Goal: Task Accomplishment & Management: Use online tool/utility

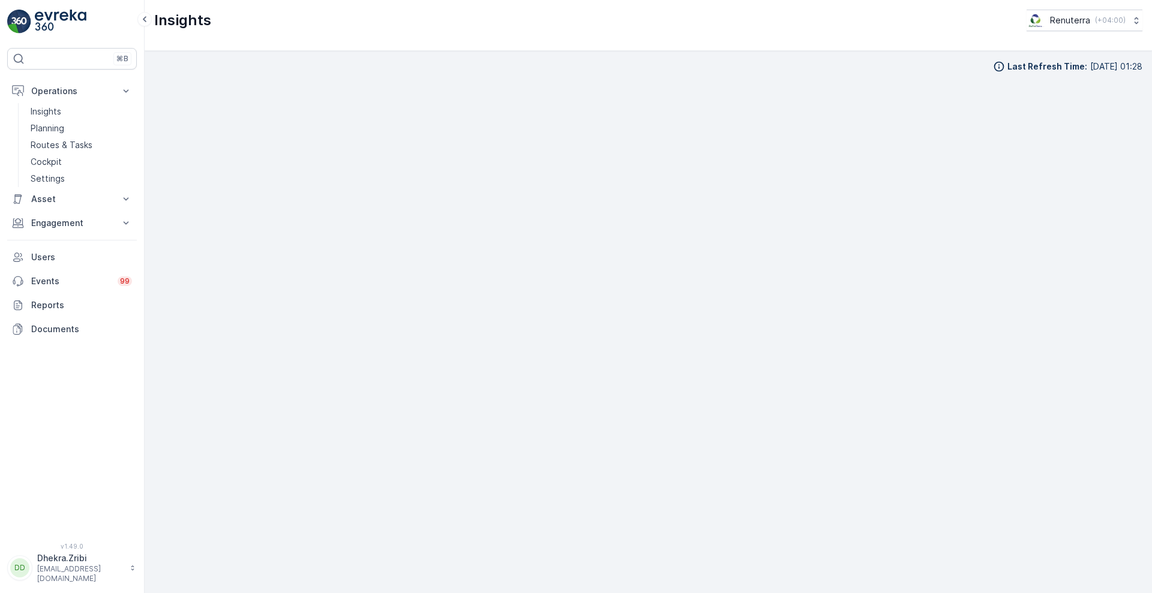
scroll to position [13, 0]
click at [47, 137] on link "Routes & Tasks" at bounding box center [81, 145] width 111 height 17
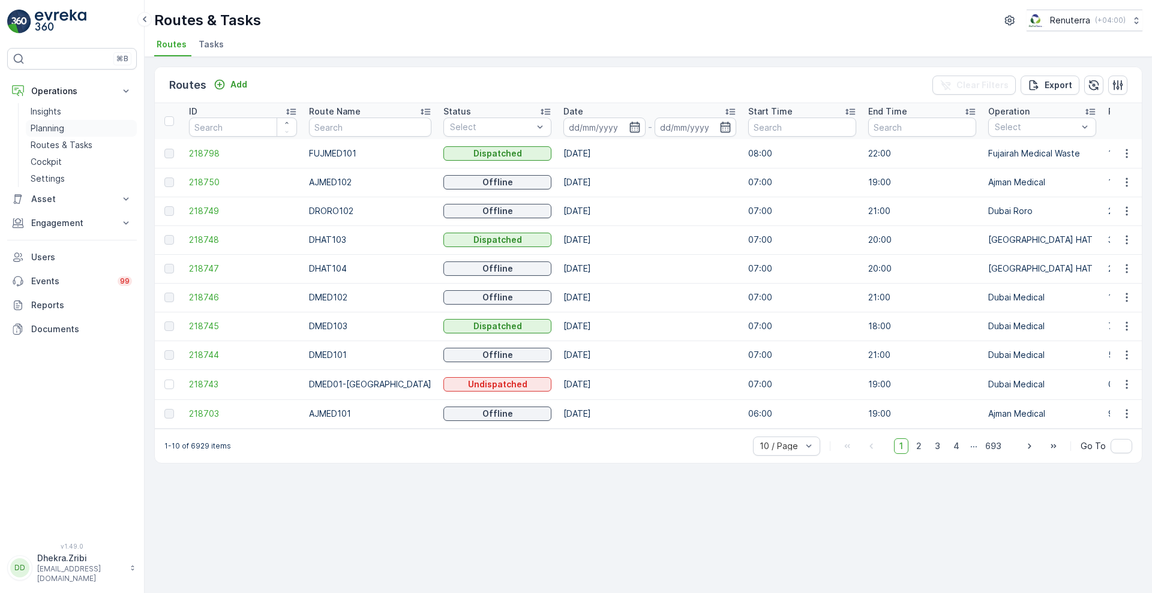
click at [55, 131] on p "Planning" at bounding box center [48, 128] width 34 height 12
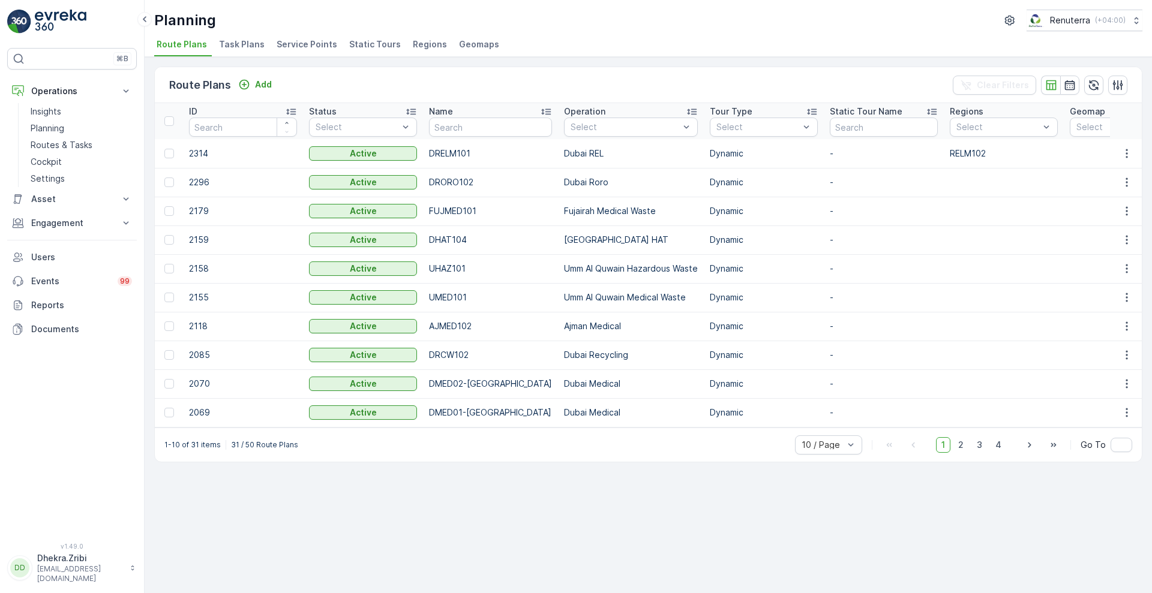
click at [310, 40] on span "Service Points" at bounding box center [307, 44] width 61 height 12
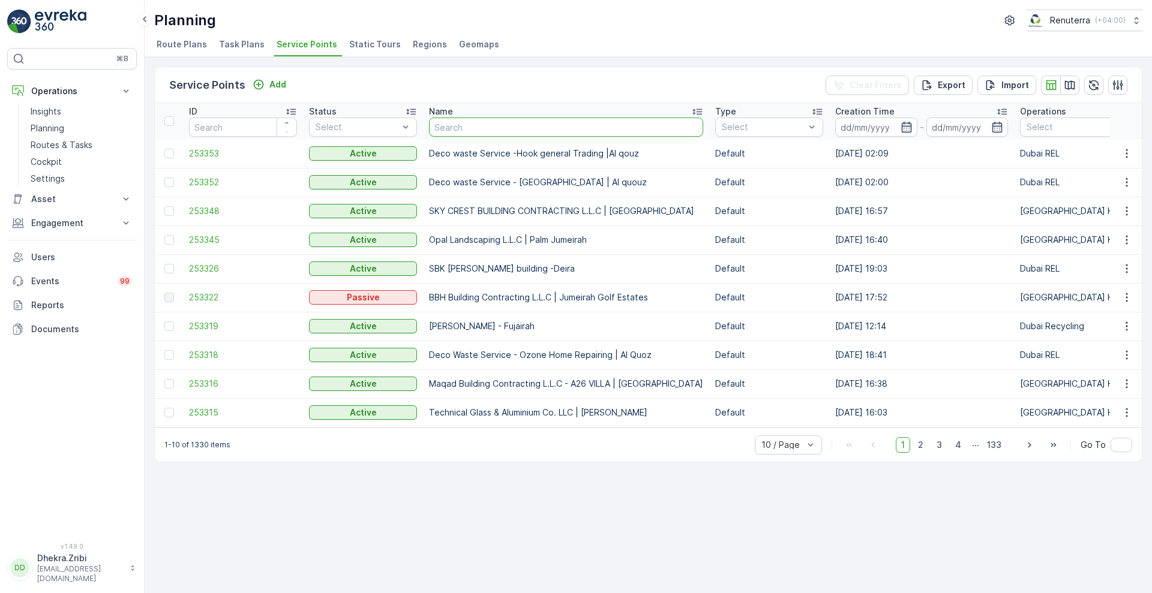
click at [541, 130] on input "text" at bounding box center [566, 127] width 274 height 19
type input "saudi"
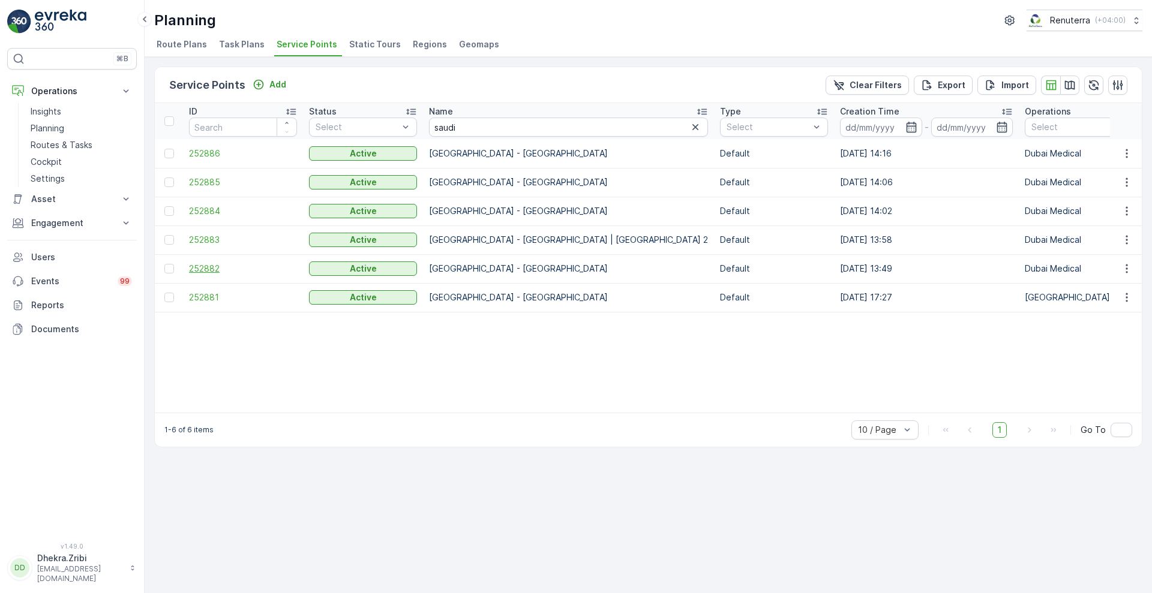
click at [205, 266] on span "252882" at bounding box center [243, 269] width 108 height 12
click at [204, 213] on span "252884" at bounding box center [243, 211] width 108 height 12
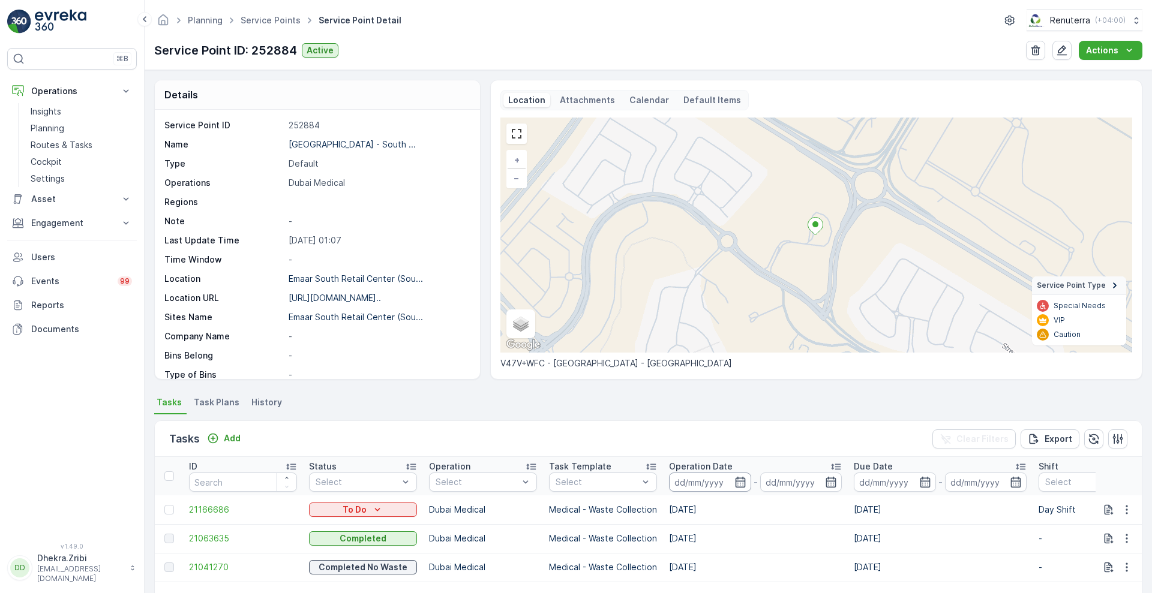
click at [713, 473] on input at bounding box center [710, 482] width 82 height 19
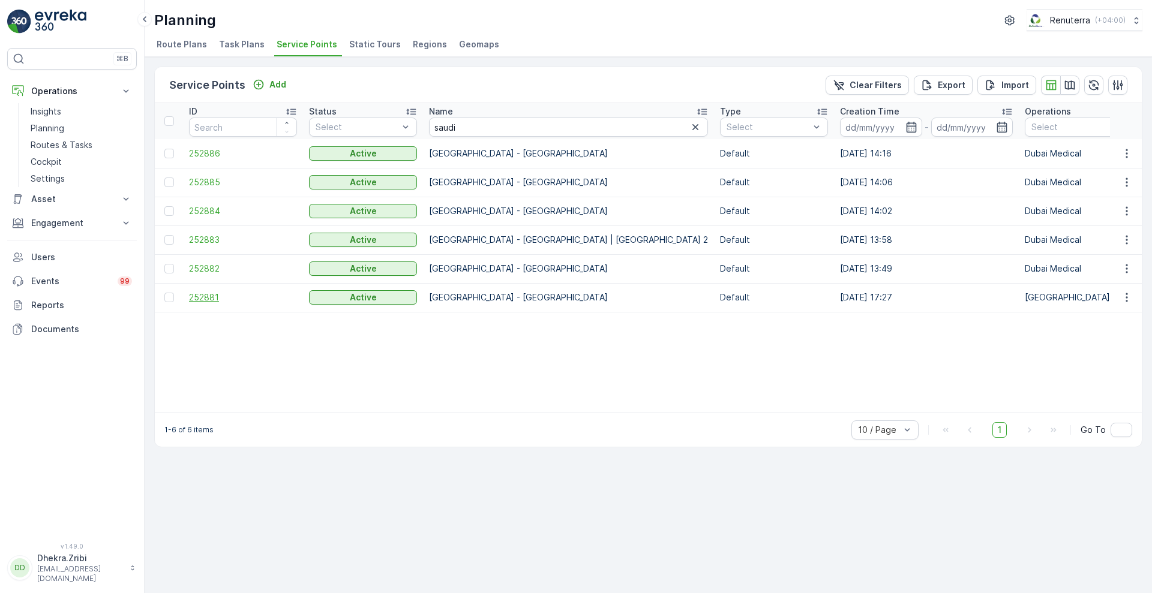
click at [199, 300] on span "252881" at bounding box center [243, 298] width 108 height 12
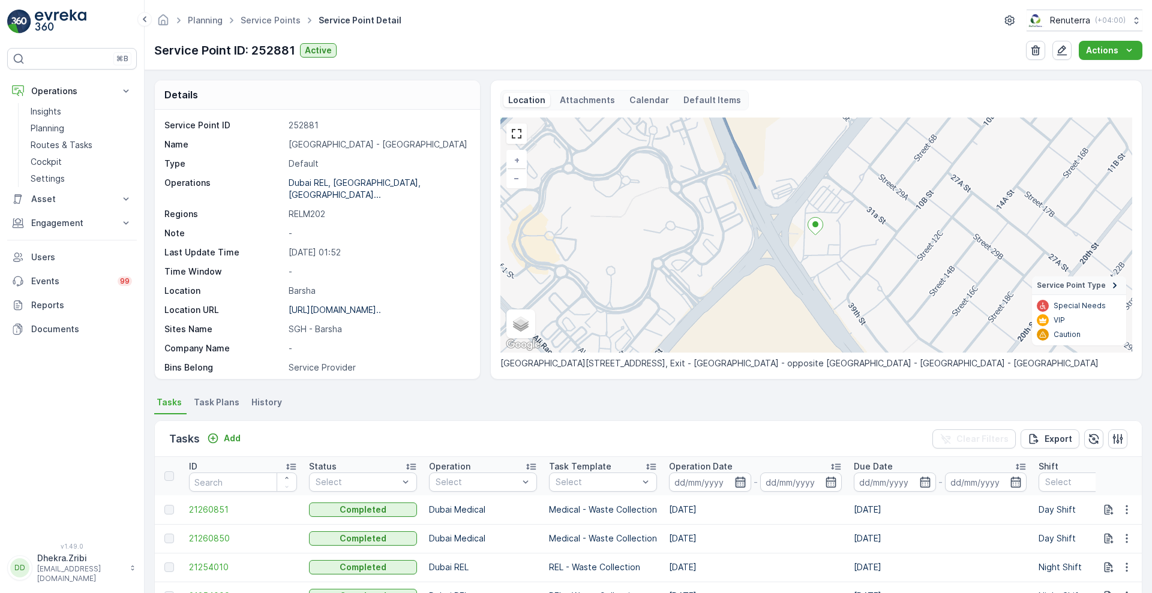
click at [746, 483] on icon "button" at bounding box center [740, 482] width 12 height 12
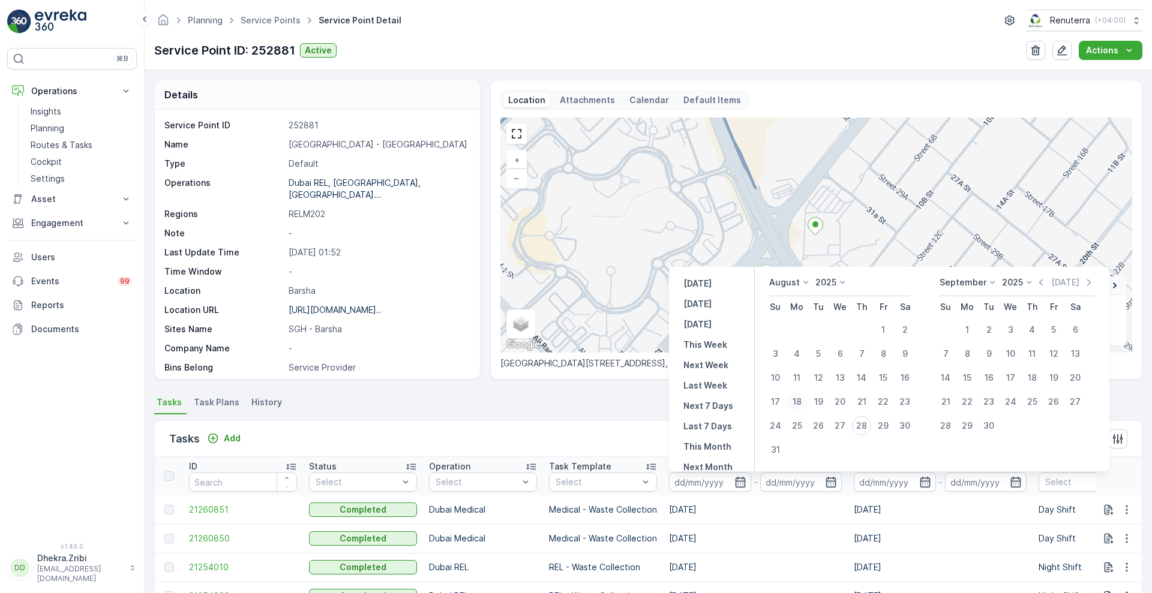
click at [802, 400] on div "18" at bounding box center [796, 401] width 19 height 19
type input "[DATE]"
click at [802, 400] on div "18" at bounding box center [796, 401] width 19 height 19
type input "[DATE]"
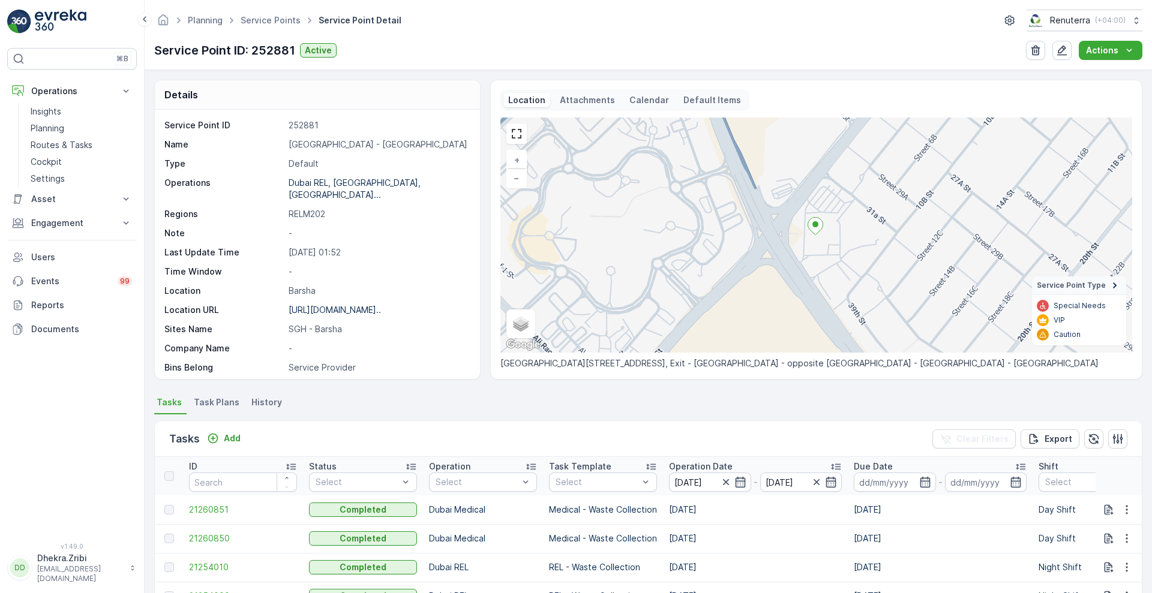
click at [630, 436] on div "Tasks Add Clear Filters Export" at bounding box center [648, 439] width 987 height 36
click at [832, 484] on icon "button" at bounding box center [831, 482] width 12 height 12
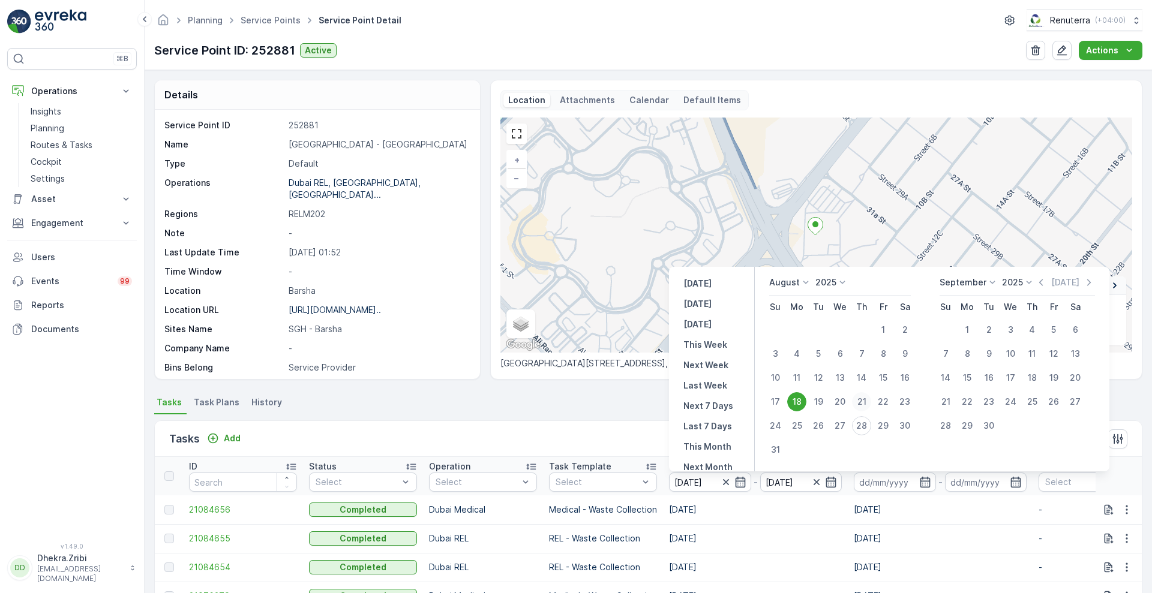
click at [866, 405] on div "21" at bounding box center [861, 401] width 19 height 19
type input "[DATE]"
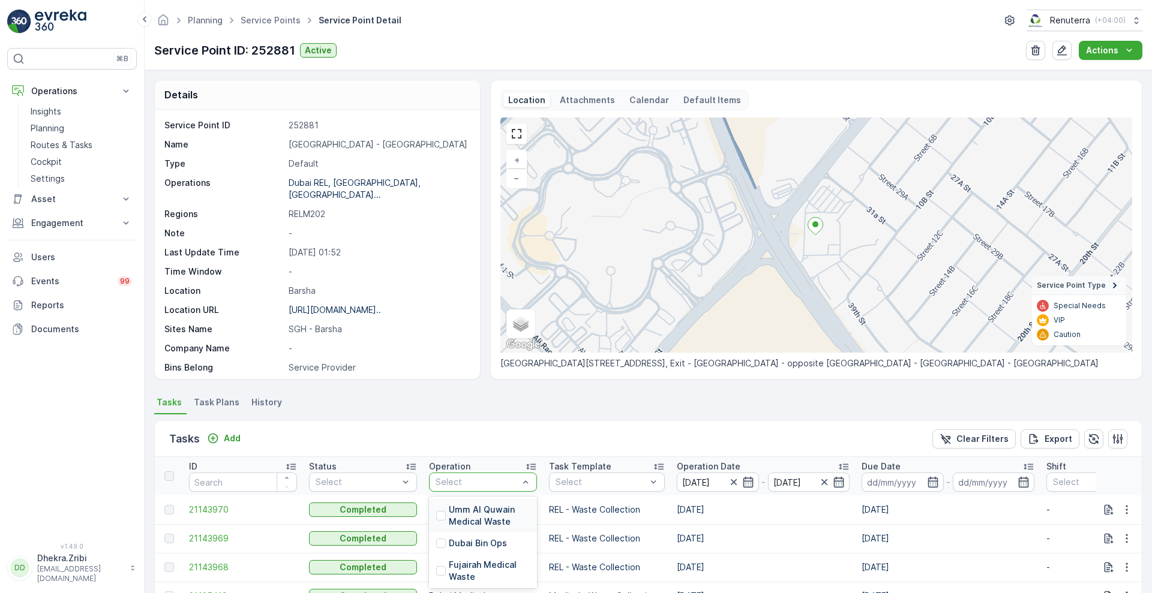
click at [489, 473] on div "Select" at bounding box center [483, 482] width 108 height 19
click at [488, 535] on p "Dubai Medical" at bounding box center [478, 533] width 59 height 12
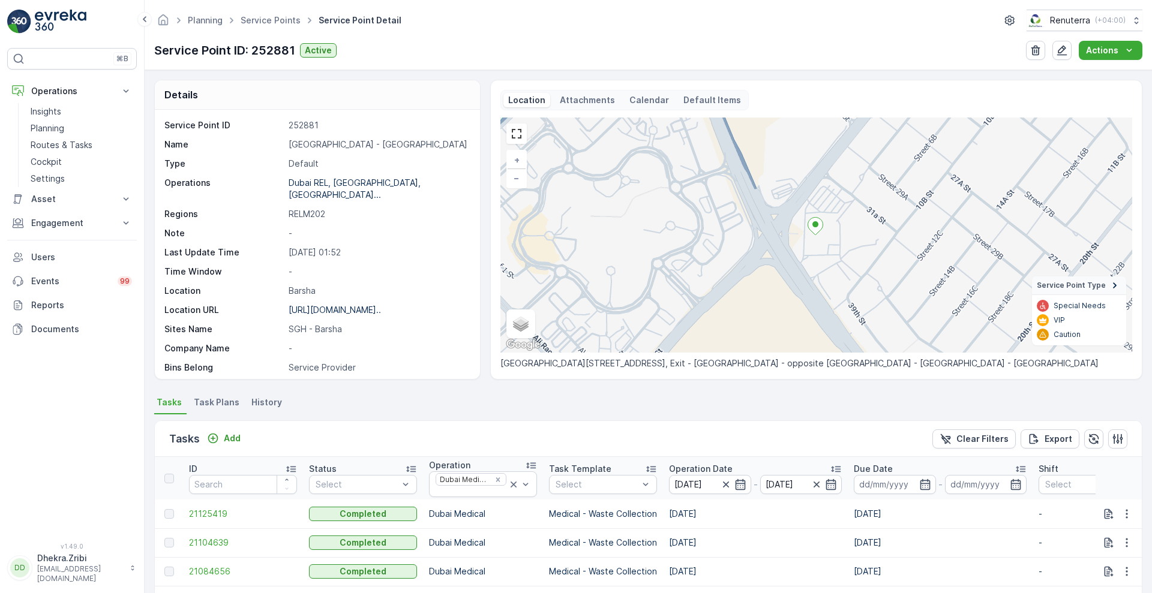
scroll to position [229, 0]
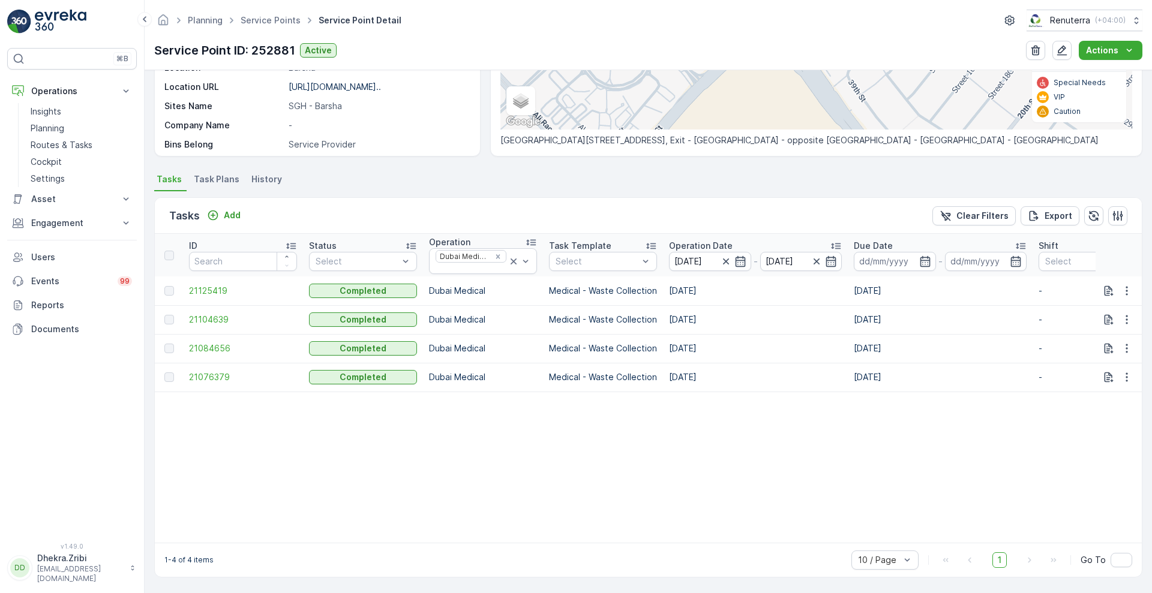
click at [885, 240] on p "Due Date" at bounding box center [873, 246] width 39 height 12
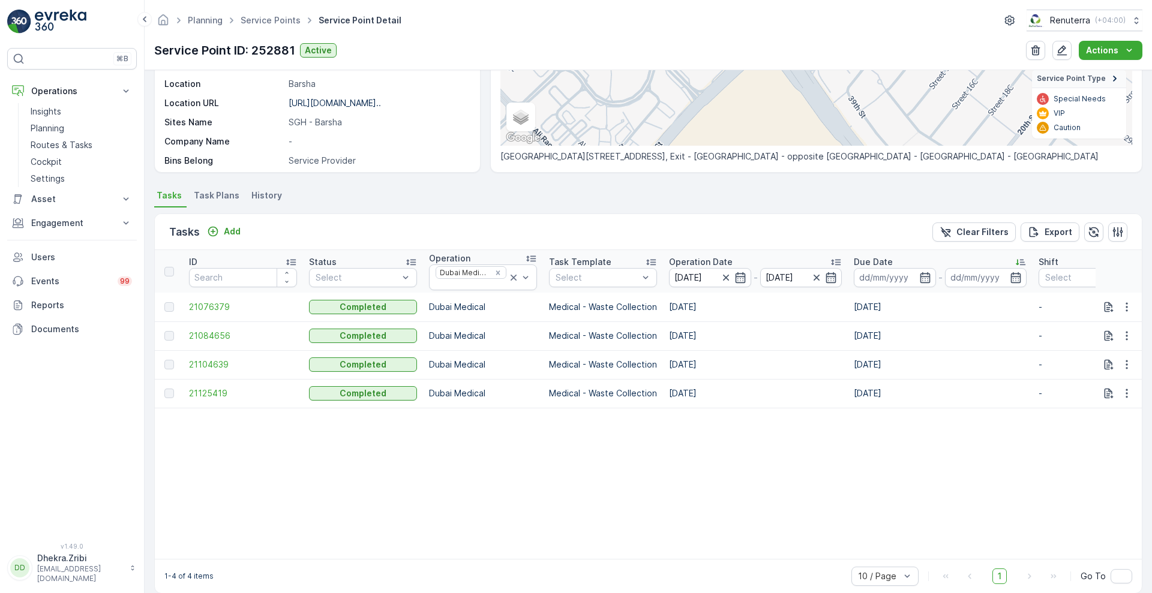
scroll to position [229, 0]
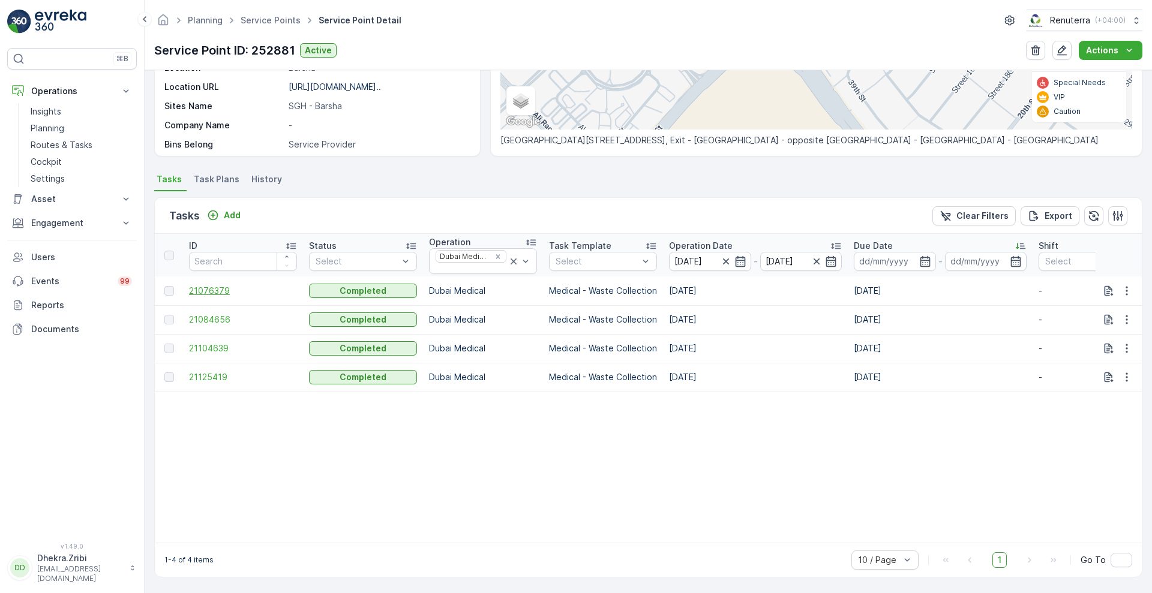
click at [223, 286] on span "21076379" at bounding box center [243, 291] width 108 height 12
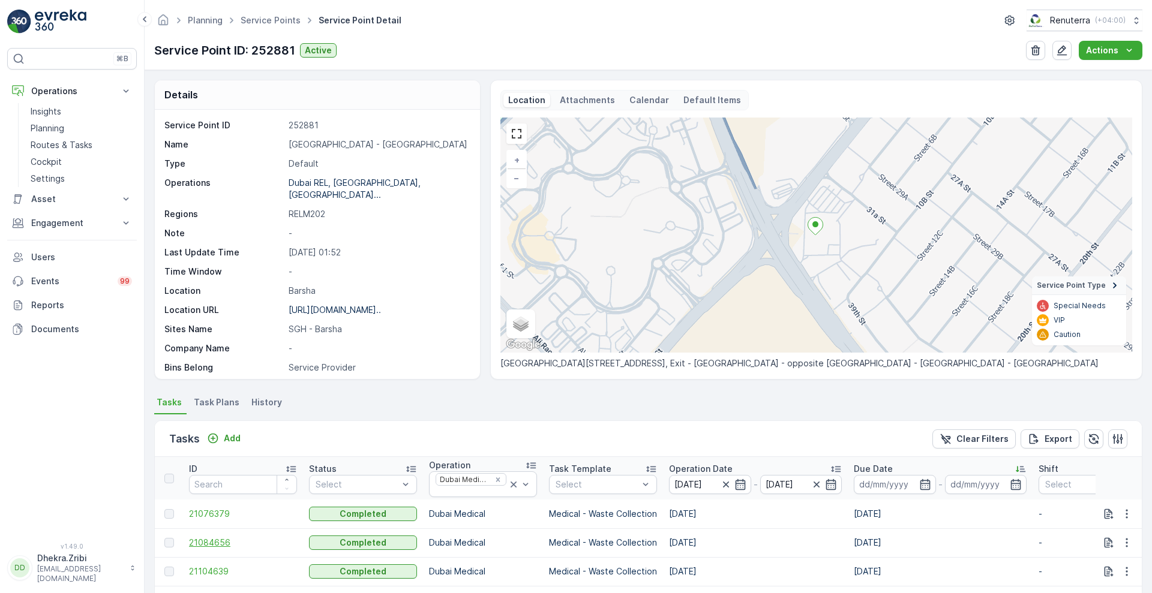
click at [212, 547] on span "21084656" at bounding box center [243, 543] width 108 height 12
click at [204, 544] on span "21084656" at bounding box center [243, 543] width 108 height 12
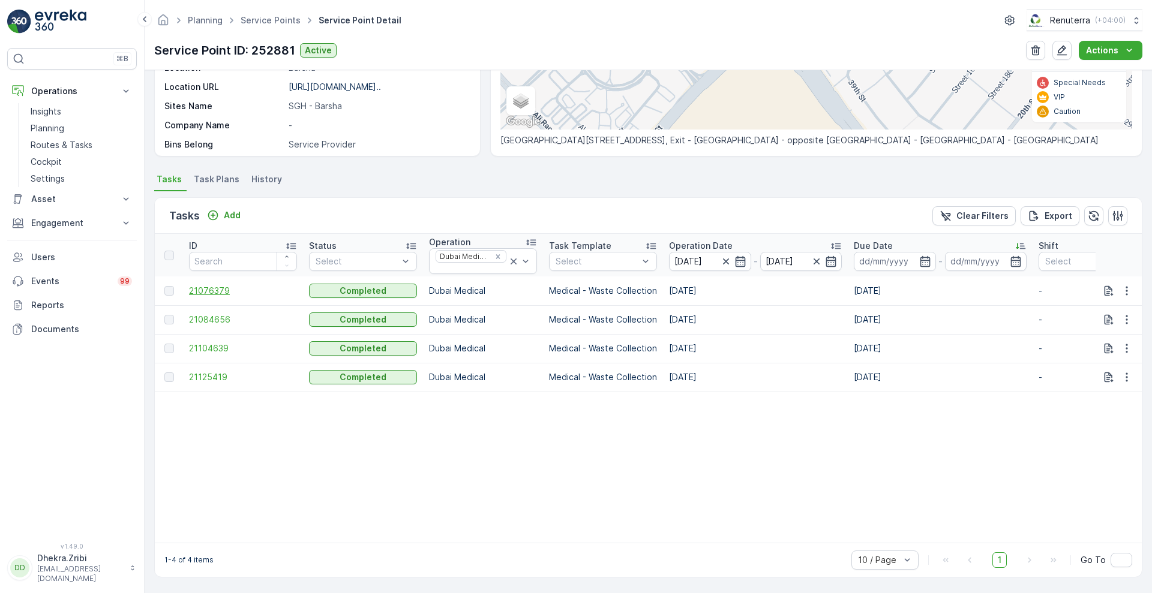
click at [211, 286] on span "21076379" at bounding box center [243, 291] width 108 height 12
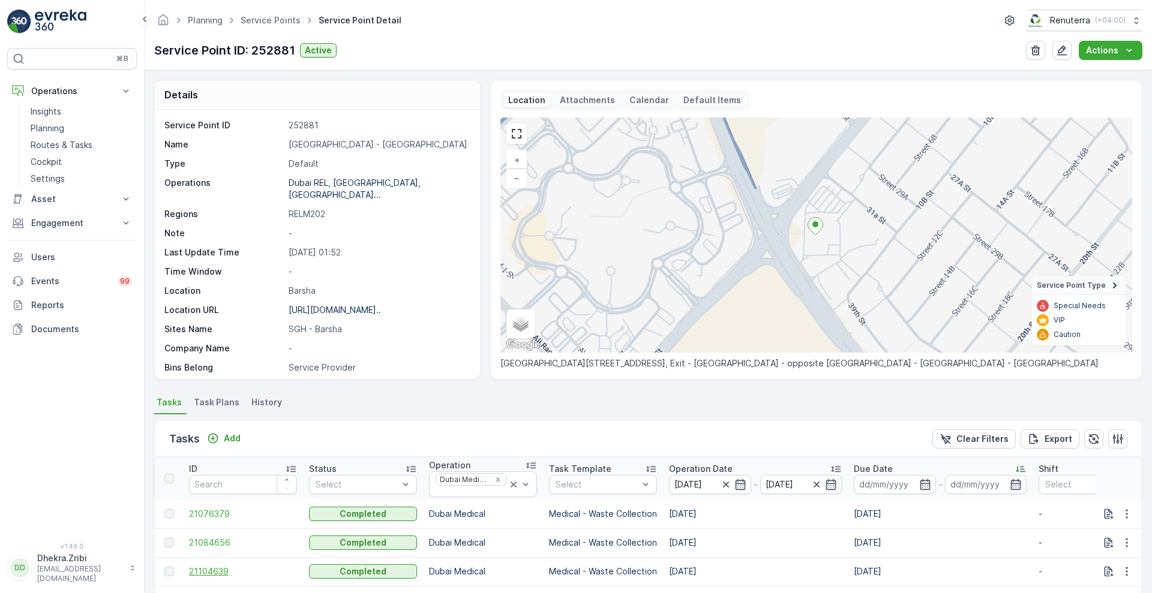
click at [213, 571] on span "21104639" at bounding box center [243, 572] width 108 height 12
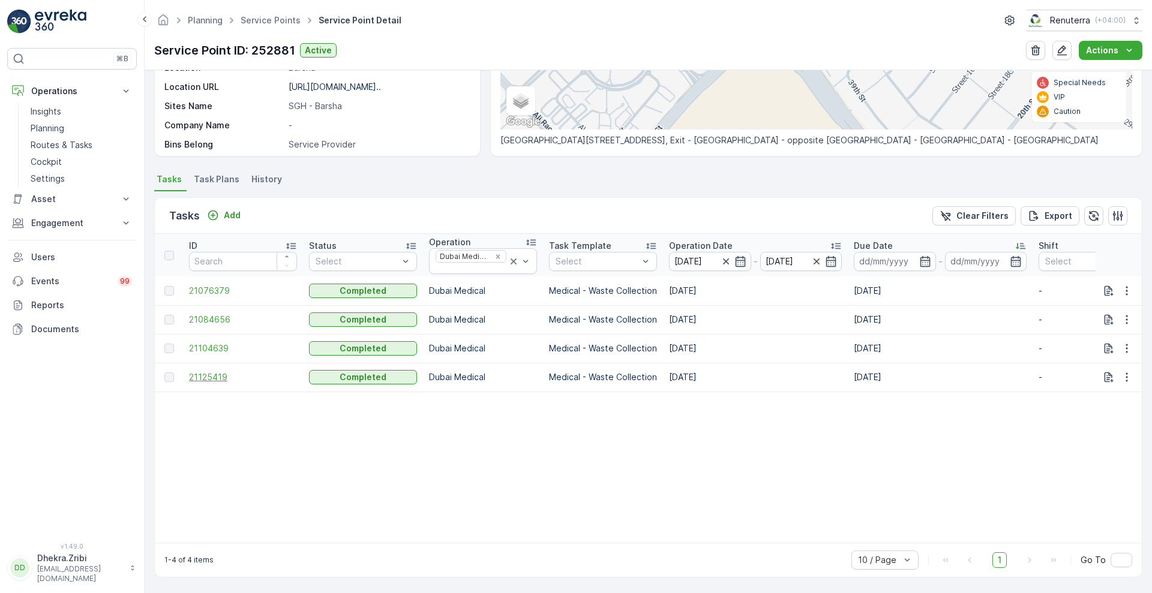
click at [222, 371] on span "21125419" at bounding box center [243, 377] width 108 height 12
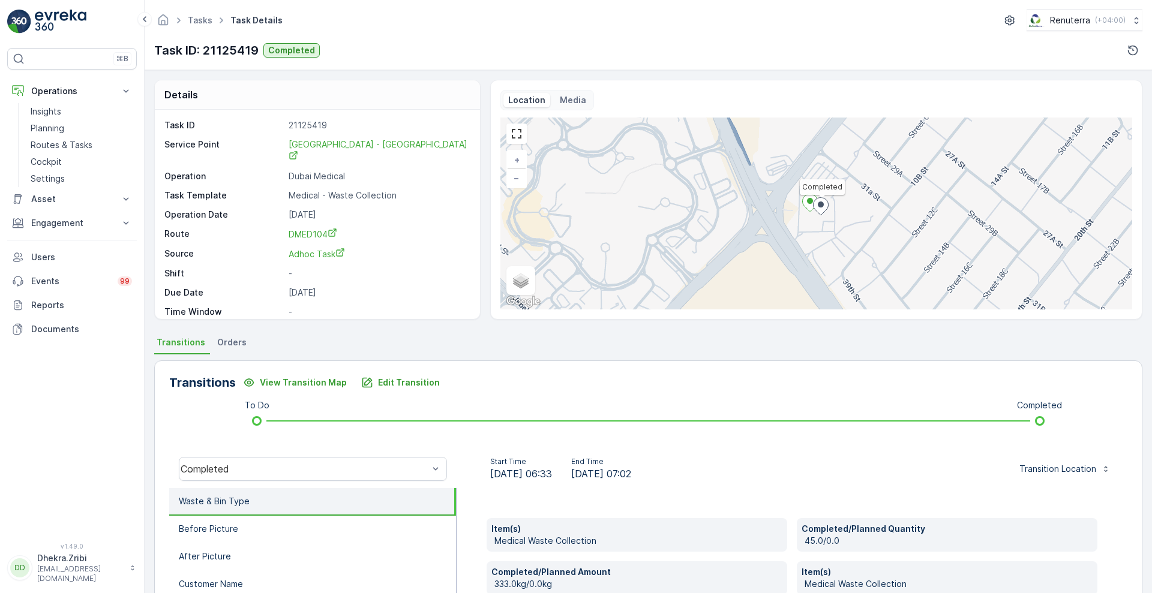
scroll to position [163, 0]
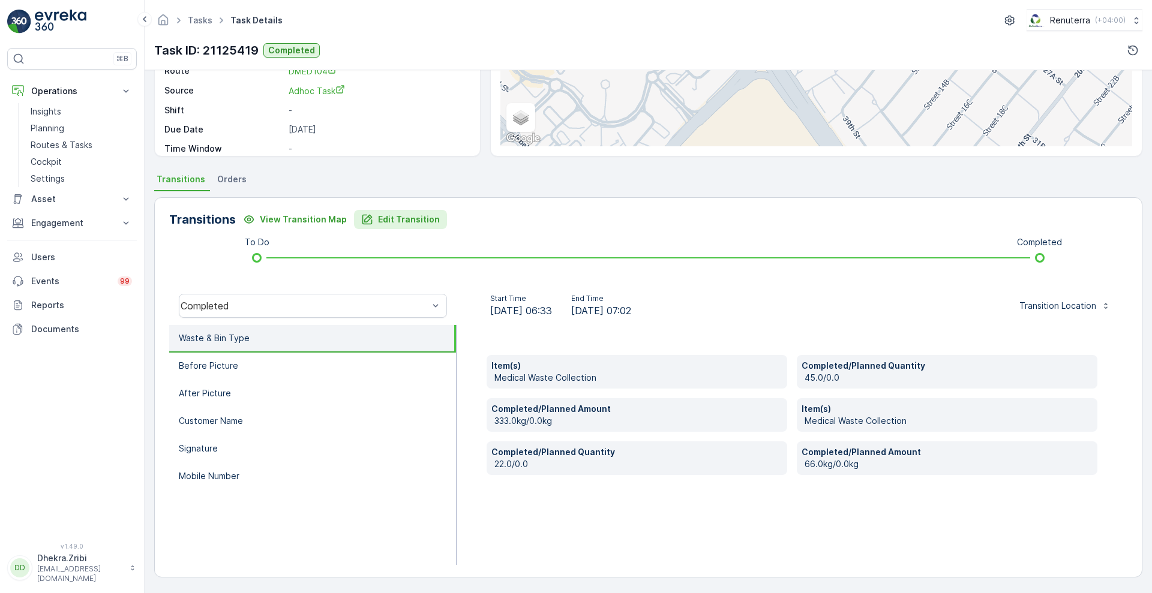
click at [391, 219] on p "Edit Transition" at bounding box center [409, 220] width 62 height 12
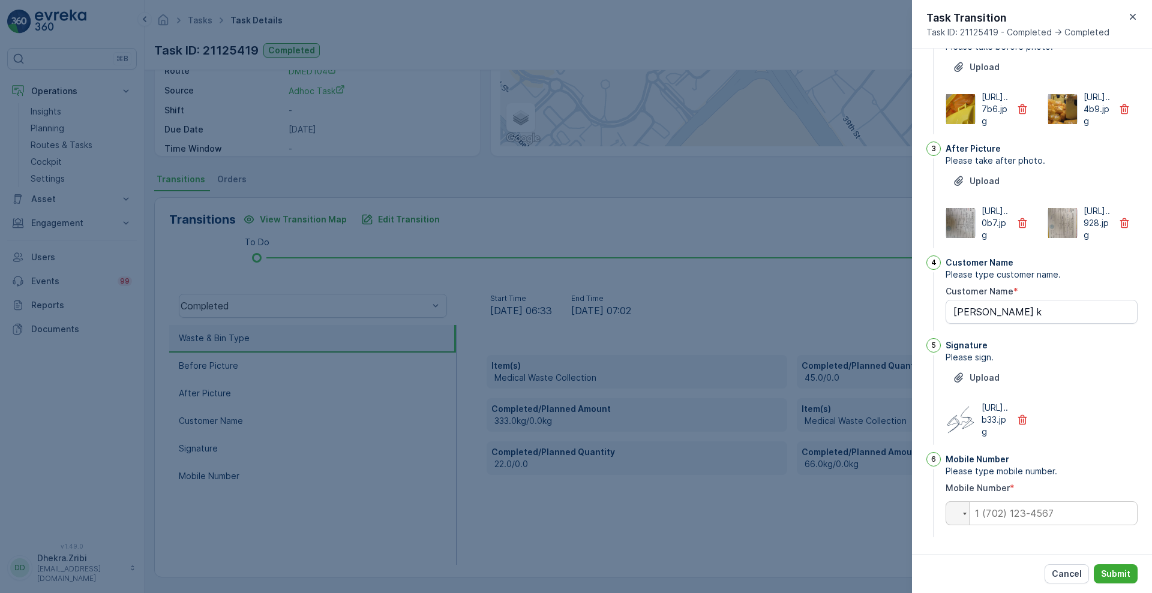
scroll to position [0, 0]
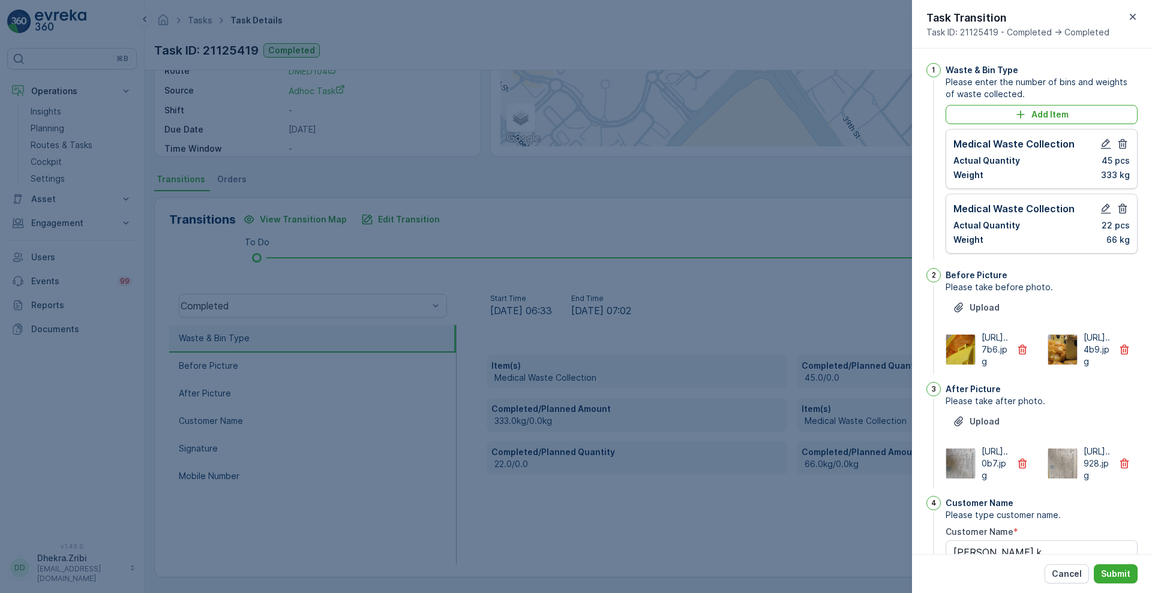
click at [1135, 24] on div "Task Transition Task ID: 21125419 - Completed -> Completed" at bounding box center [1032, 24] width 240 height 49
click at [1058, 579] on p "Cancel" at bounding box center [1067, 574] width 30 height 12
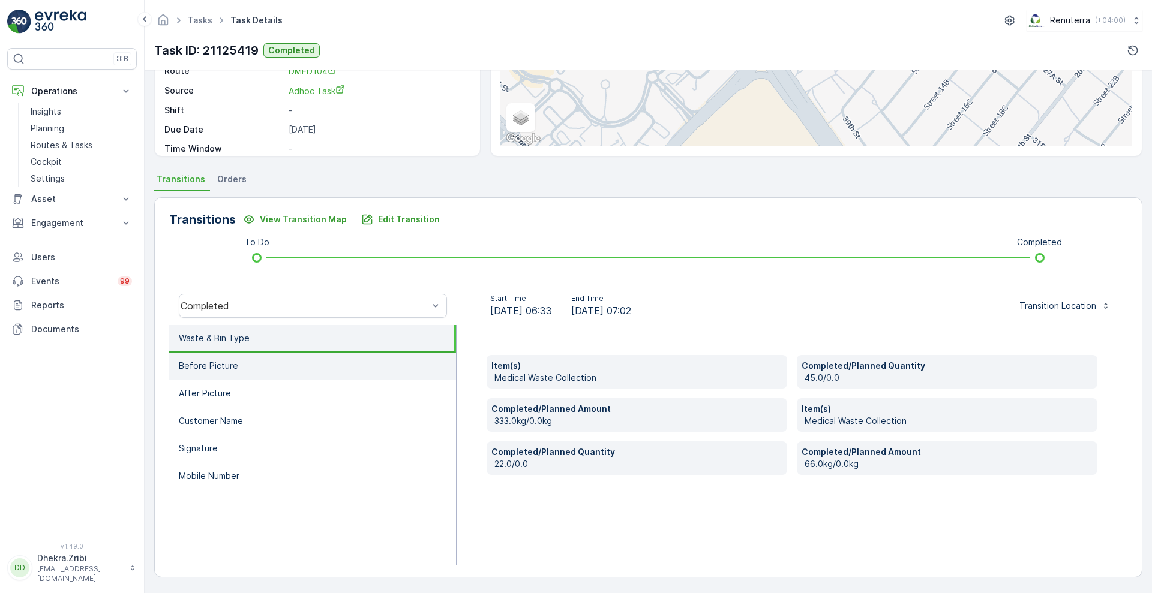
click at [285, 359] on li "Before Picture" at bounding box center [312, 367] width 287 height 28
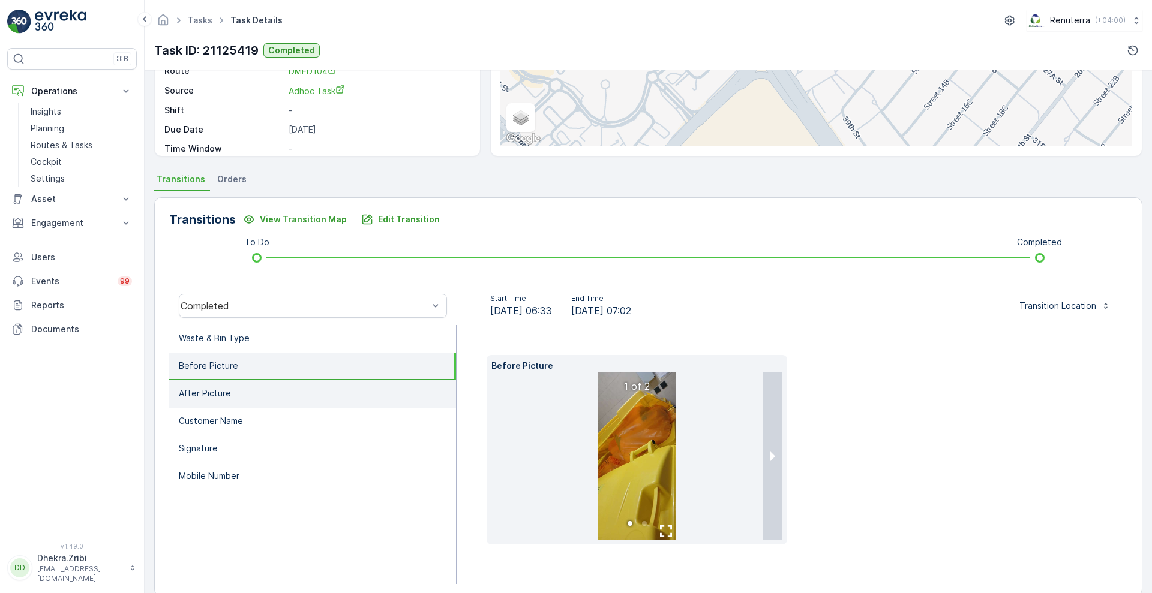
click at [259, 389] on li "After Picture" at bounding box center [312, 394] width 287 height 28
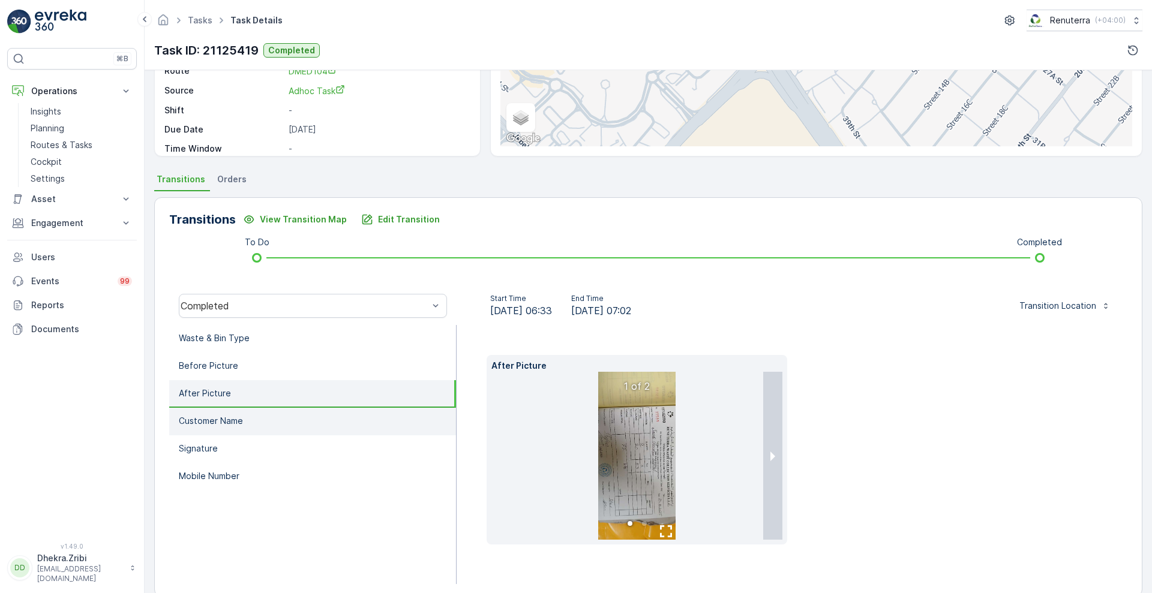
click at [245, 421] on li "Customer Name" at bounding box center [312, 422] width 287 height 28
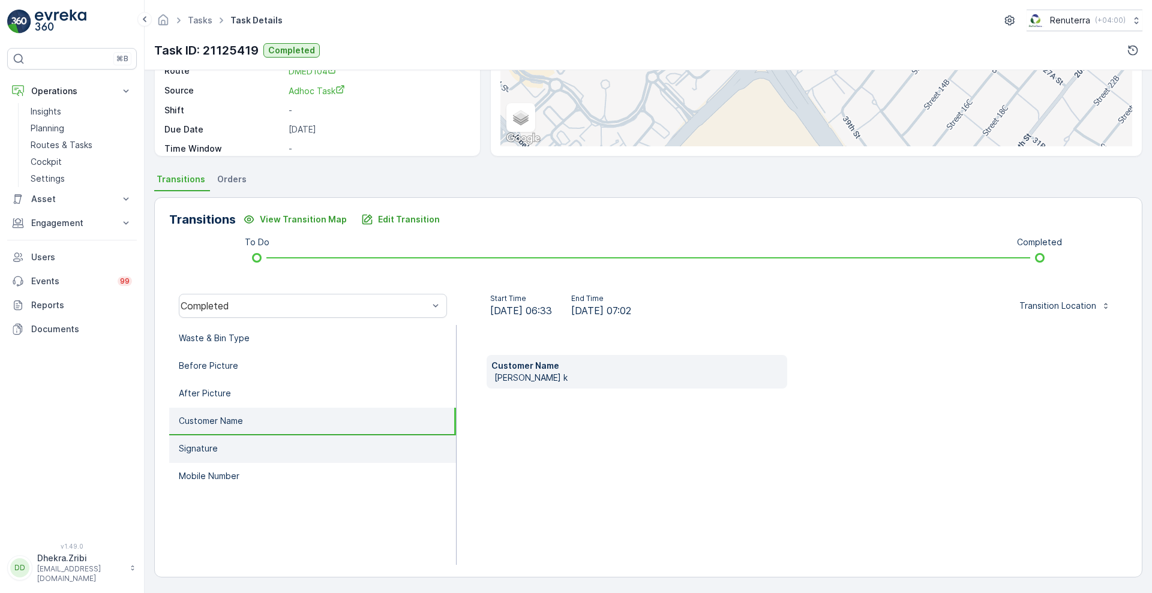
click at [233, 447] on li "Signature" at bounding box center [312, 450] width 287 height 28
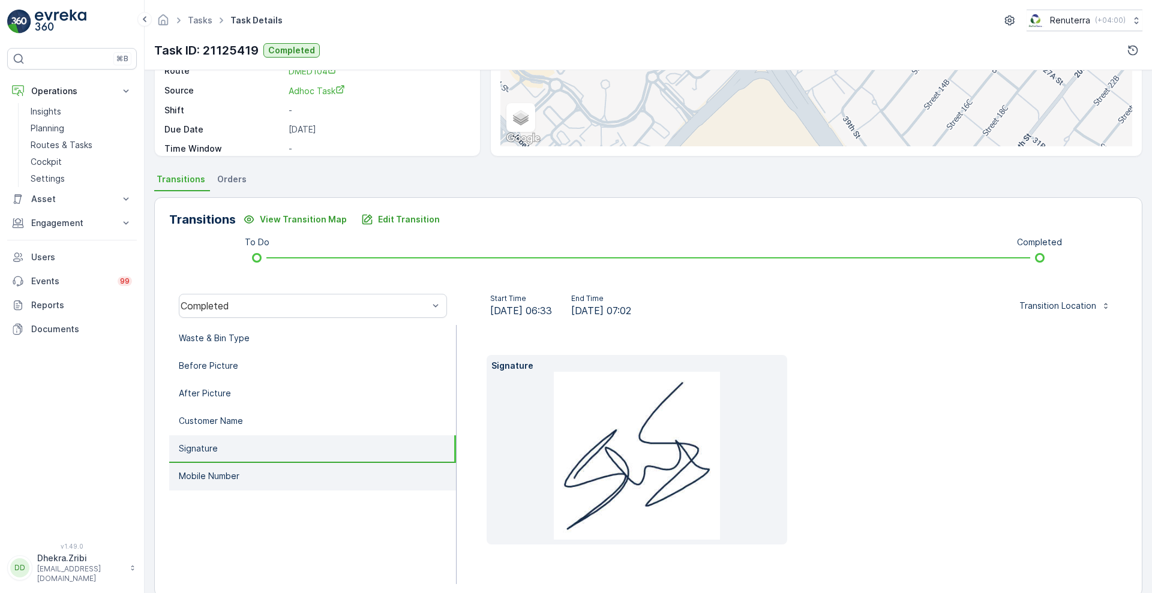
click at [232, 466] on li "Mobile Number" at bounding box center [312, 477] width 287 height 28
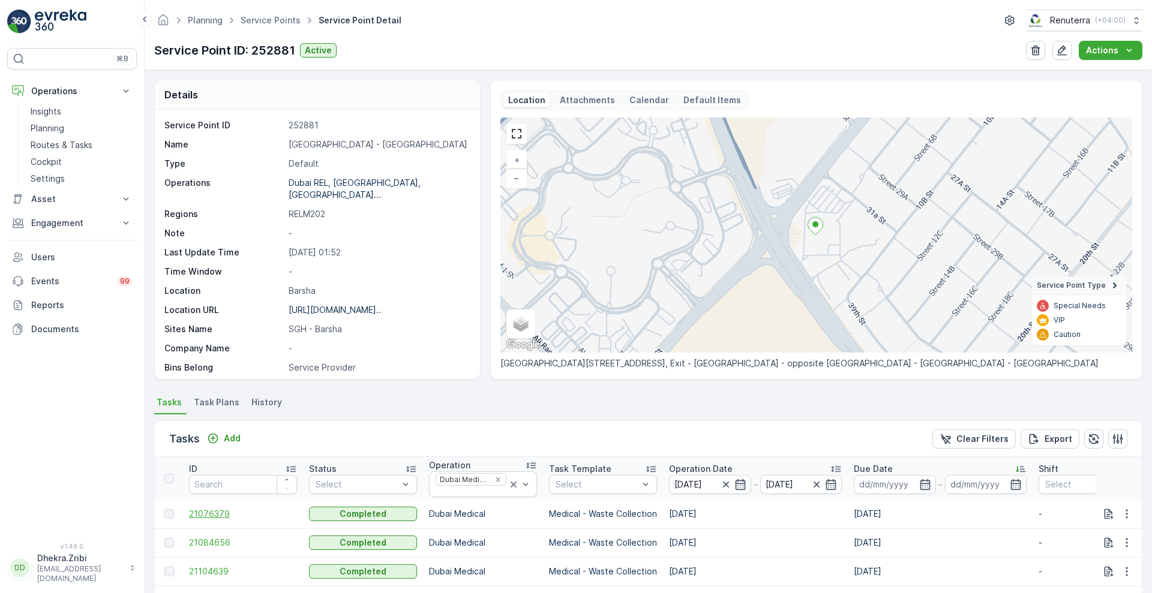
click at [205, 515] on span "21076379" at bounding box center [243, 514] width 108 height 12
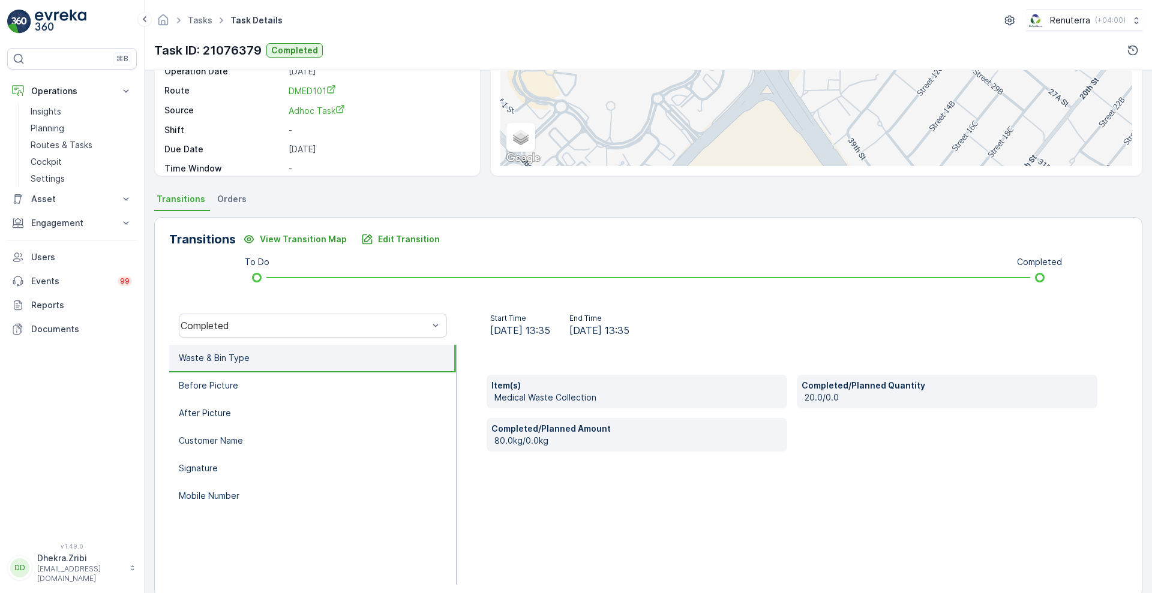
scroll to position [163, 0]
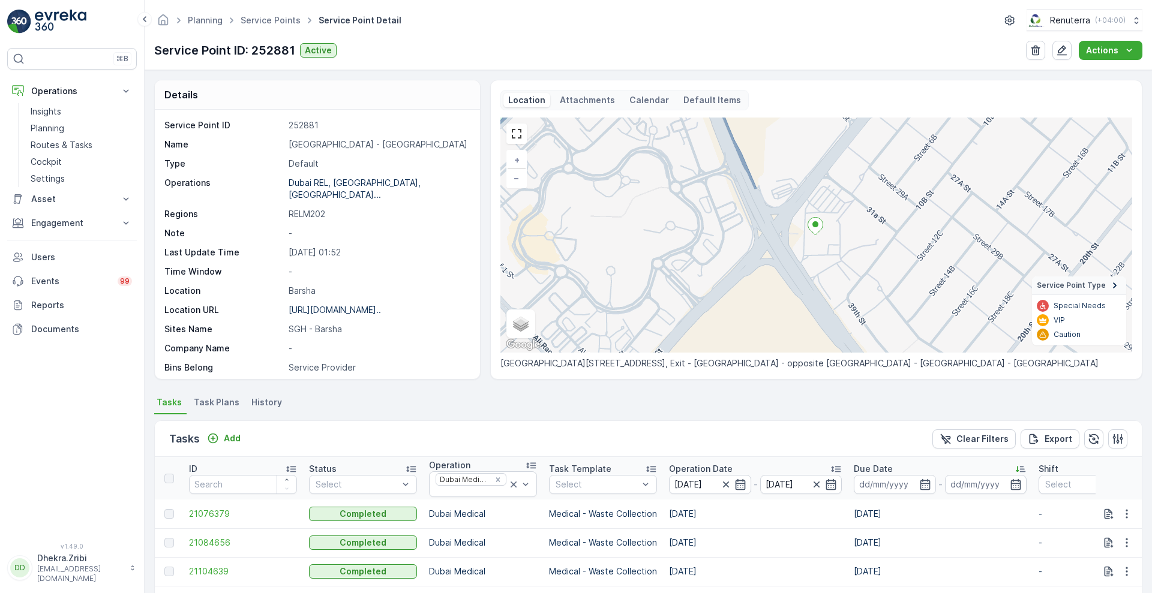
scroll to position [229, 0]
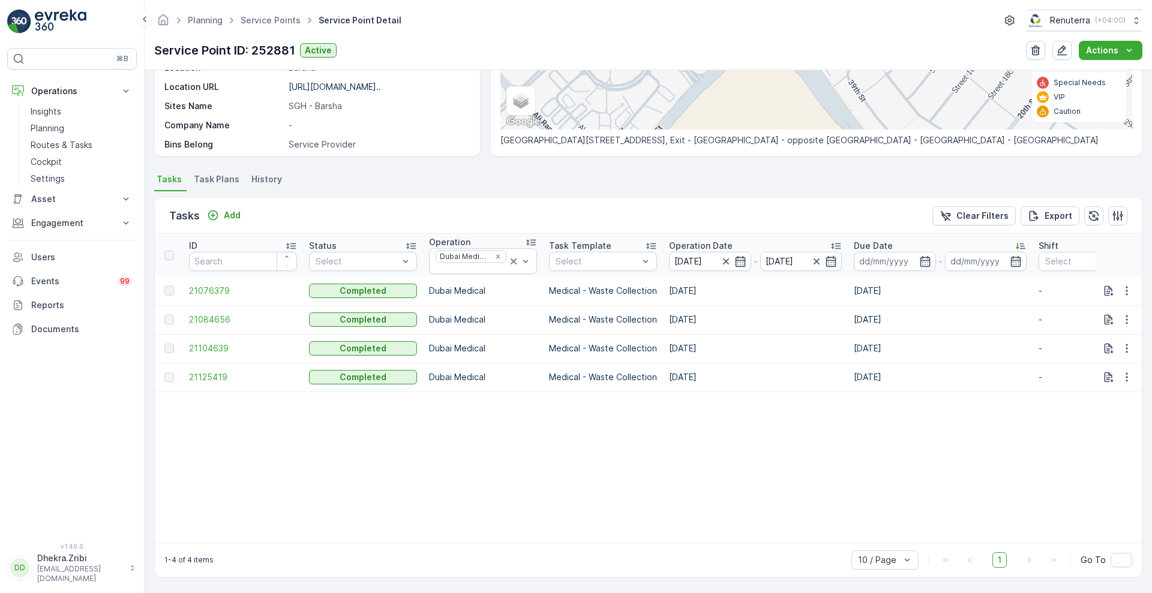
click at [213, 173] on span "Task Plans" at bounding box center [217, 179] width 46 height 12
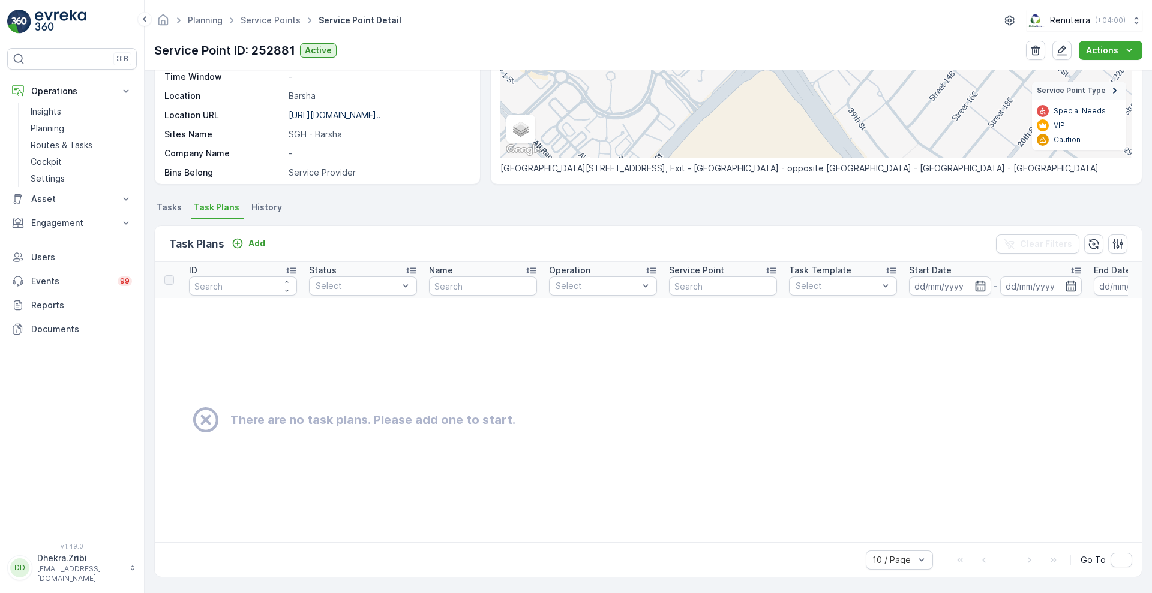
scroll to position [201, 0]
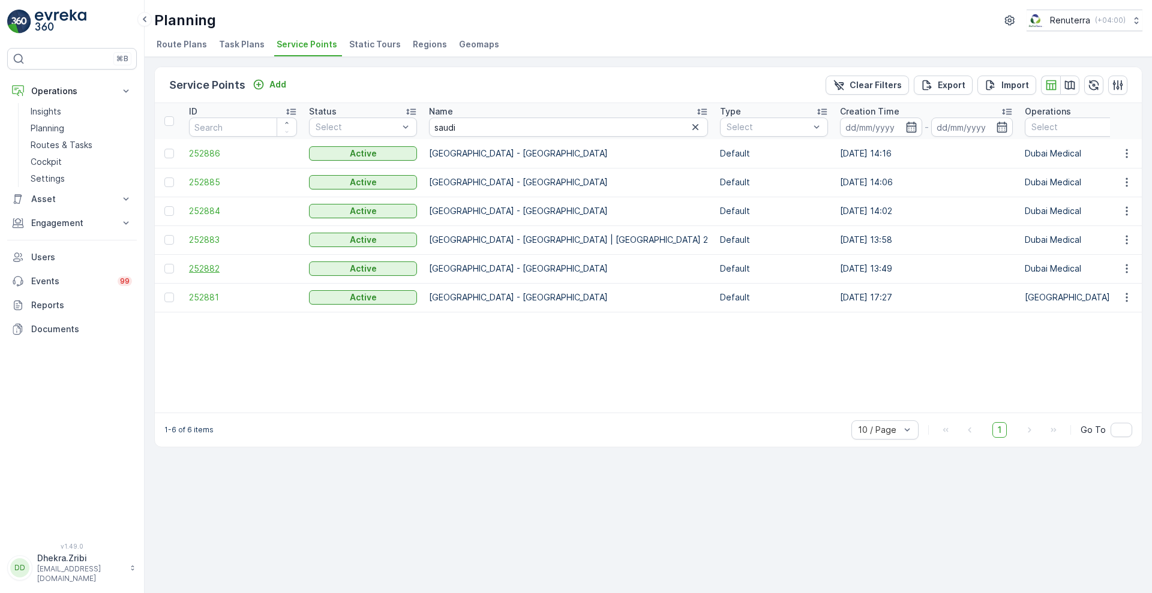
click at [216, 267] on span "252882" at bounding box center [243, 269] width 108 height 12
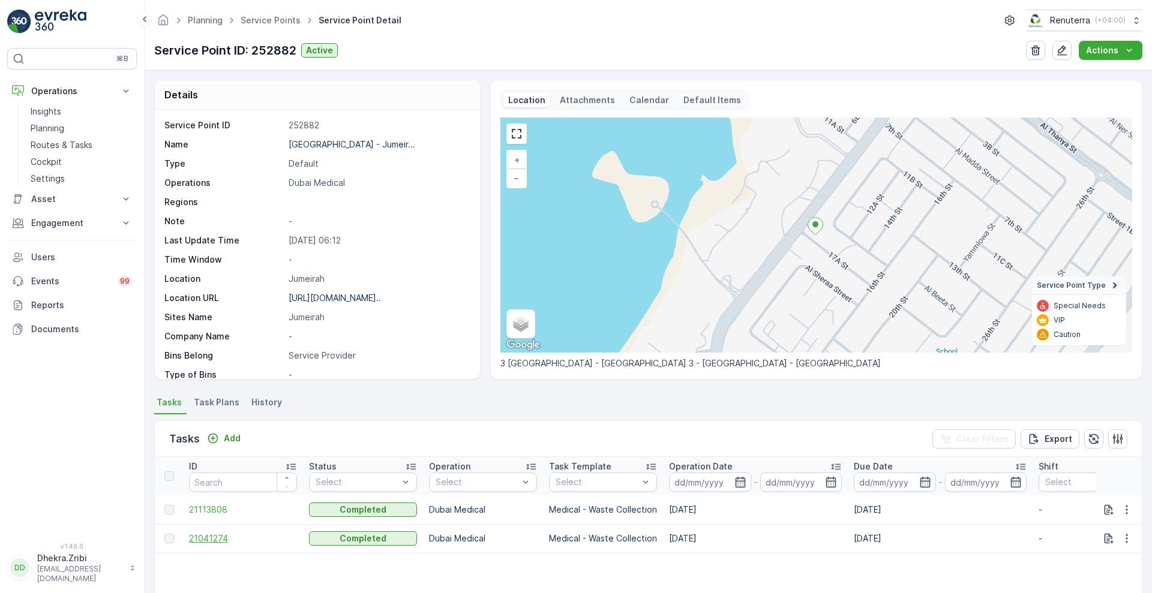
click at [221, 538] on span "21041274" at bounding box center [243, 539] width 108 height 12
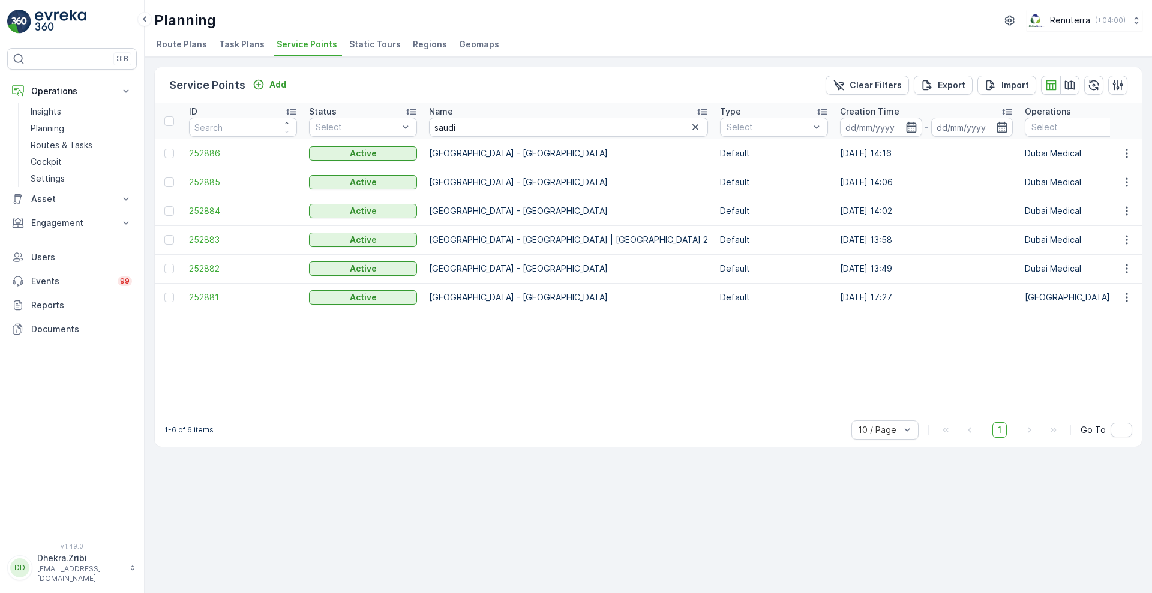
click at [198, 181] on span "252885" at bounding box center [243, 182] width 108 height 12
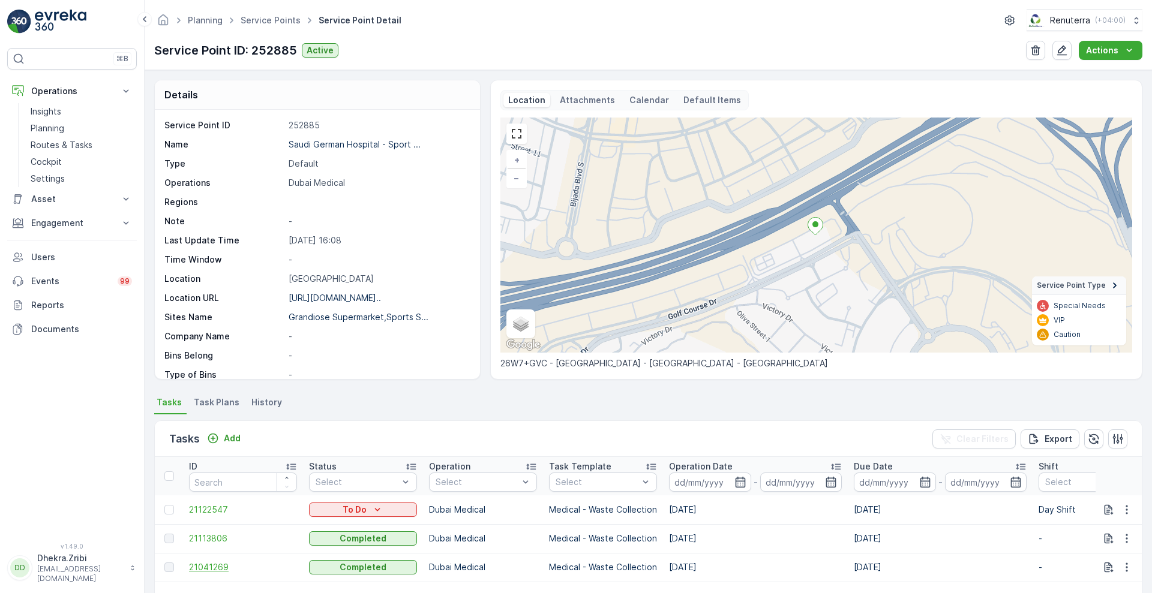
click at [198, 570] on span "21041269" at bounding box center [243, 568] width 108 height 12
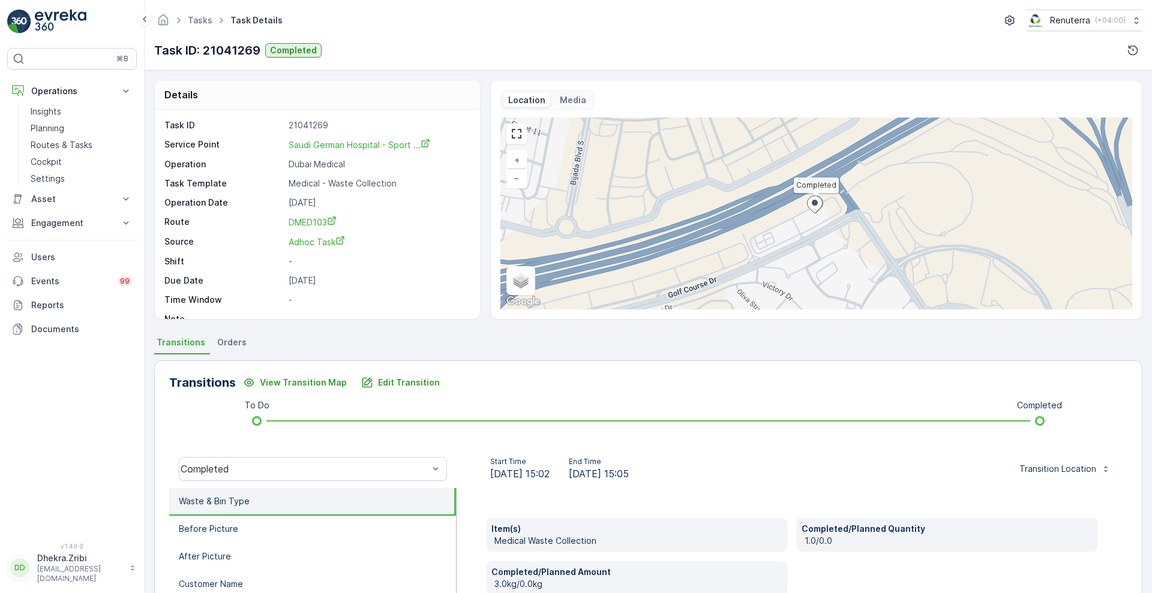
click at [198, 570] on li "After Picture" at bounding box center [312, 558] width 287 height 28
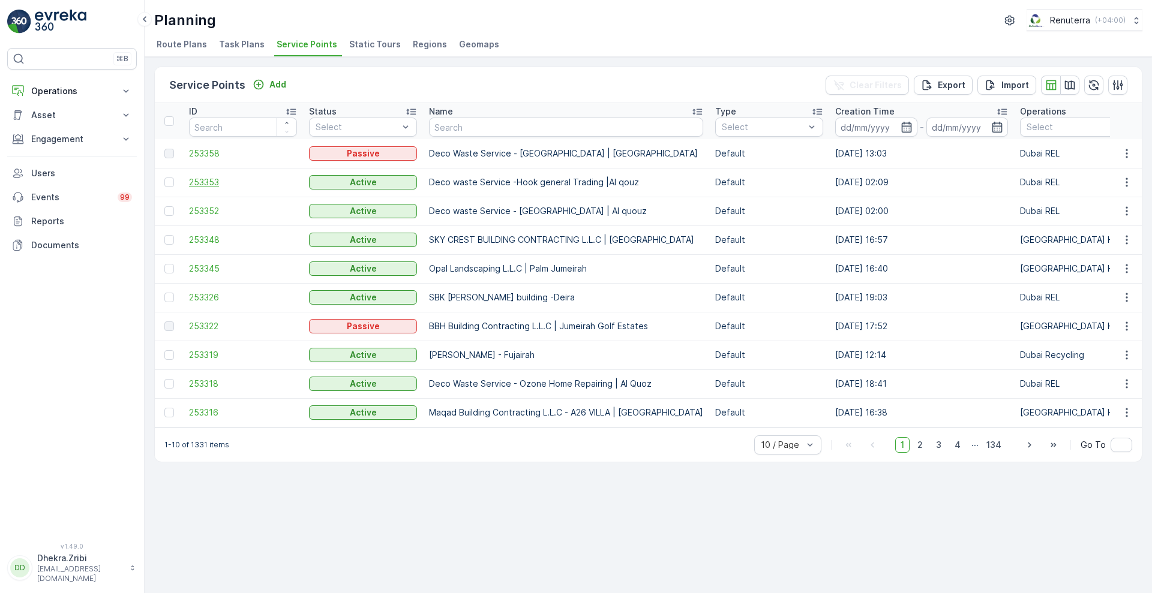
click at [209, 182] on span "253353" at bounding box center [243, 182] width 108 height 12
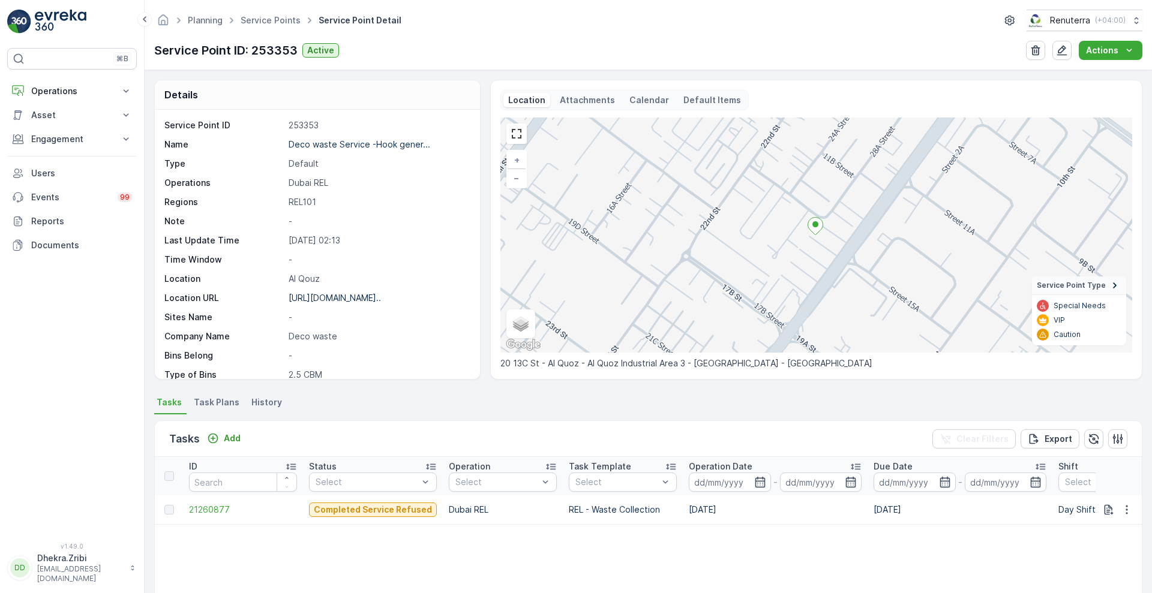
click at [216, 404] on span "Task Plans" at bounding box center [217, 403] width 46 height 12
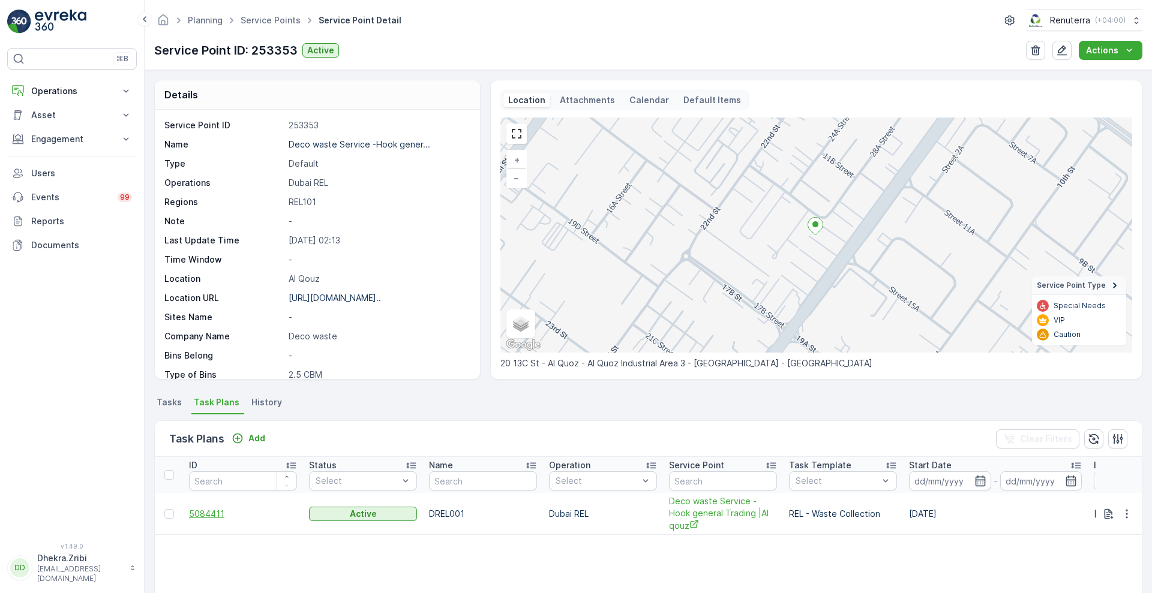
click at [208, 508] on span "5084411" at bounding box center [243, 514] width 108 height 12
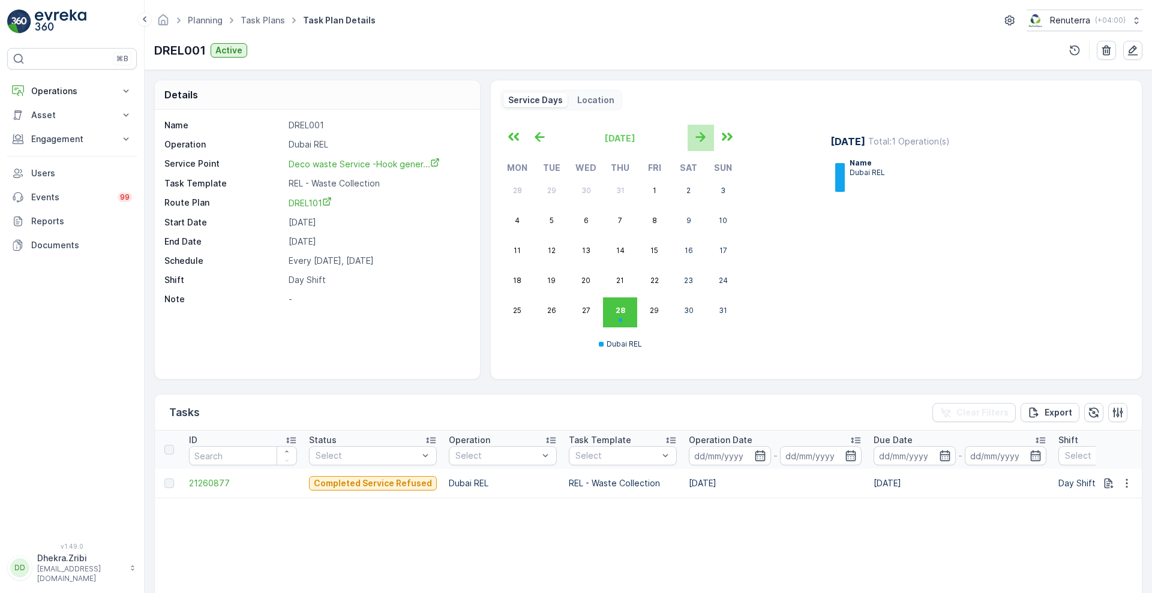
click at [698, 136] on icon "button" at bounding box center [701, 137] width 20 height 20
click at [539, 137] on icon "button" at bounding box center [540, 137] width 20 height 20
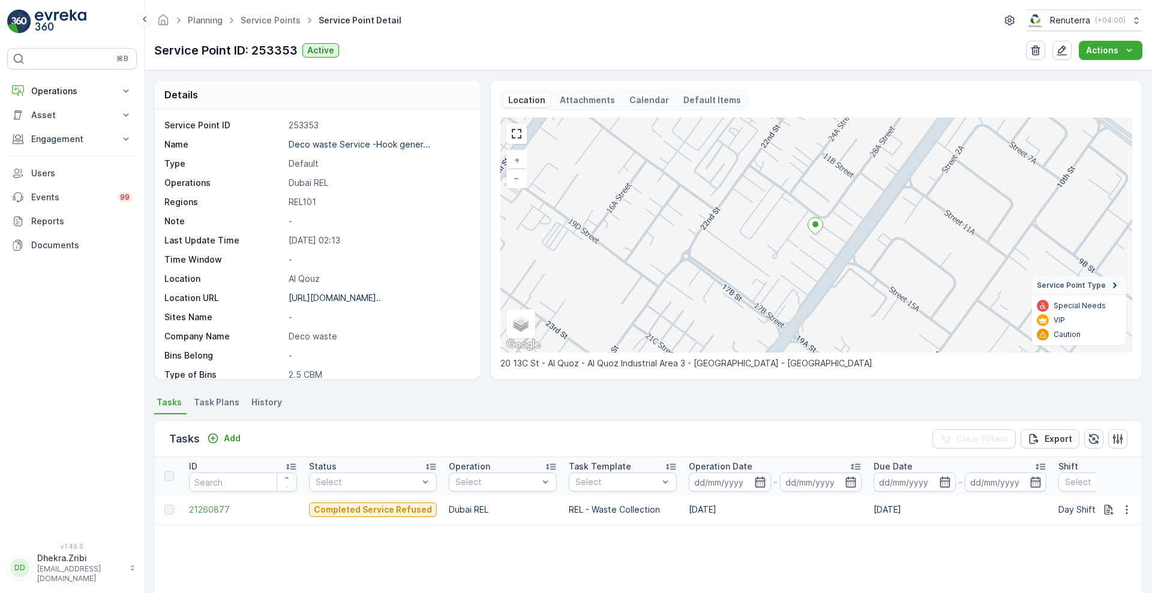
click at [221, 406] on span "Task Plans" at bounding box center [217, 403] width 46 height 12
